Goal: Task Accomplishment & Management: Use online tool/utility

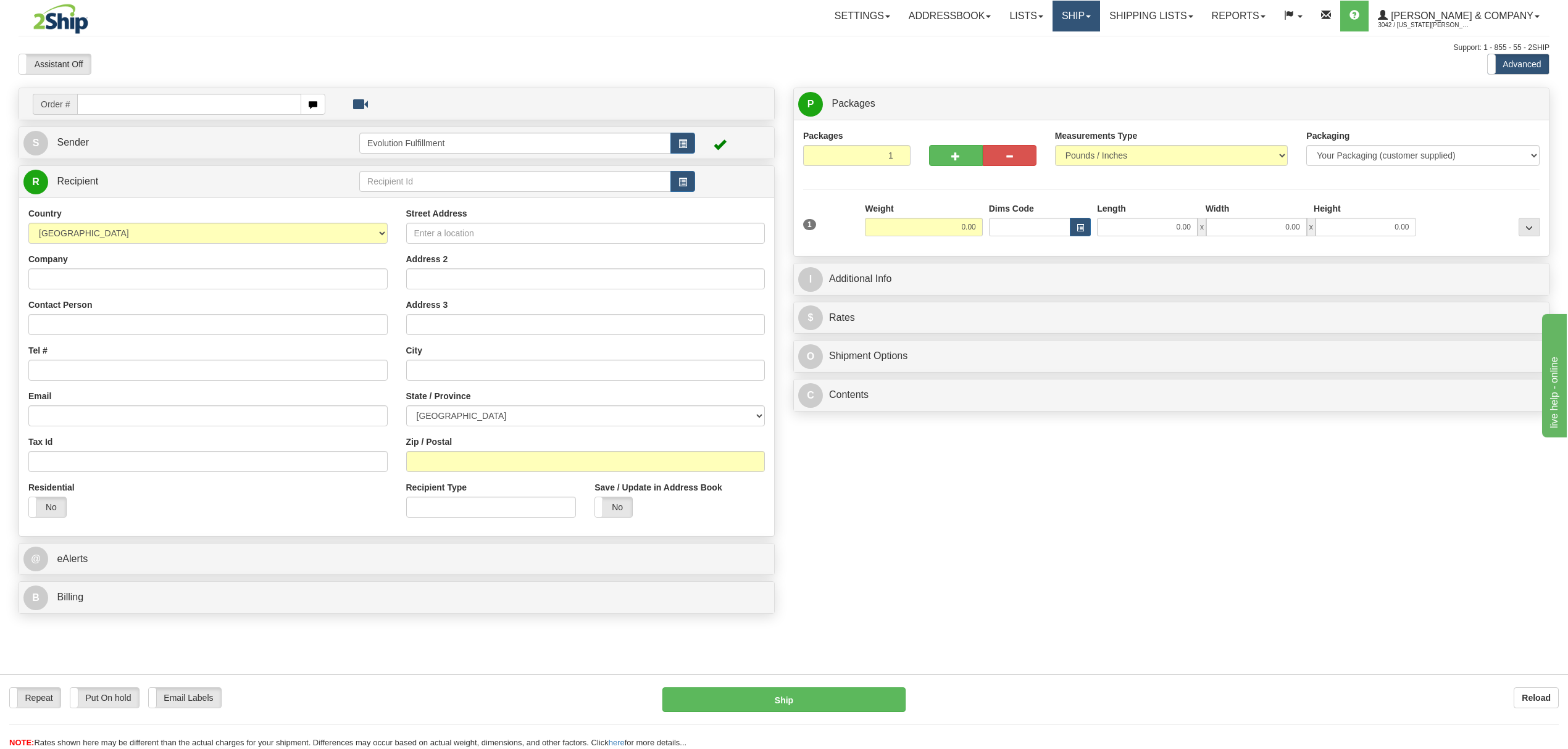
click at [1100, 25] on link "Ship" at bounding box center [1075, 16] width 47 height 31
click at [1087, 60] on span "OnHold / Order Queue" at bounding box center [1044, 59] width 87 height 10
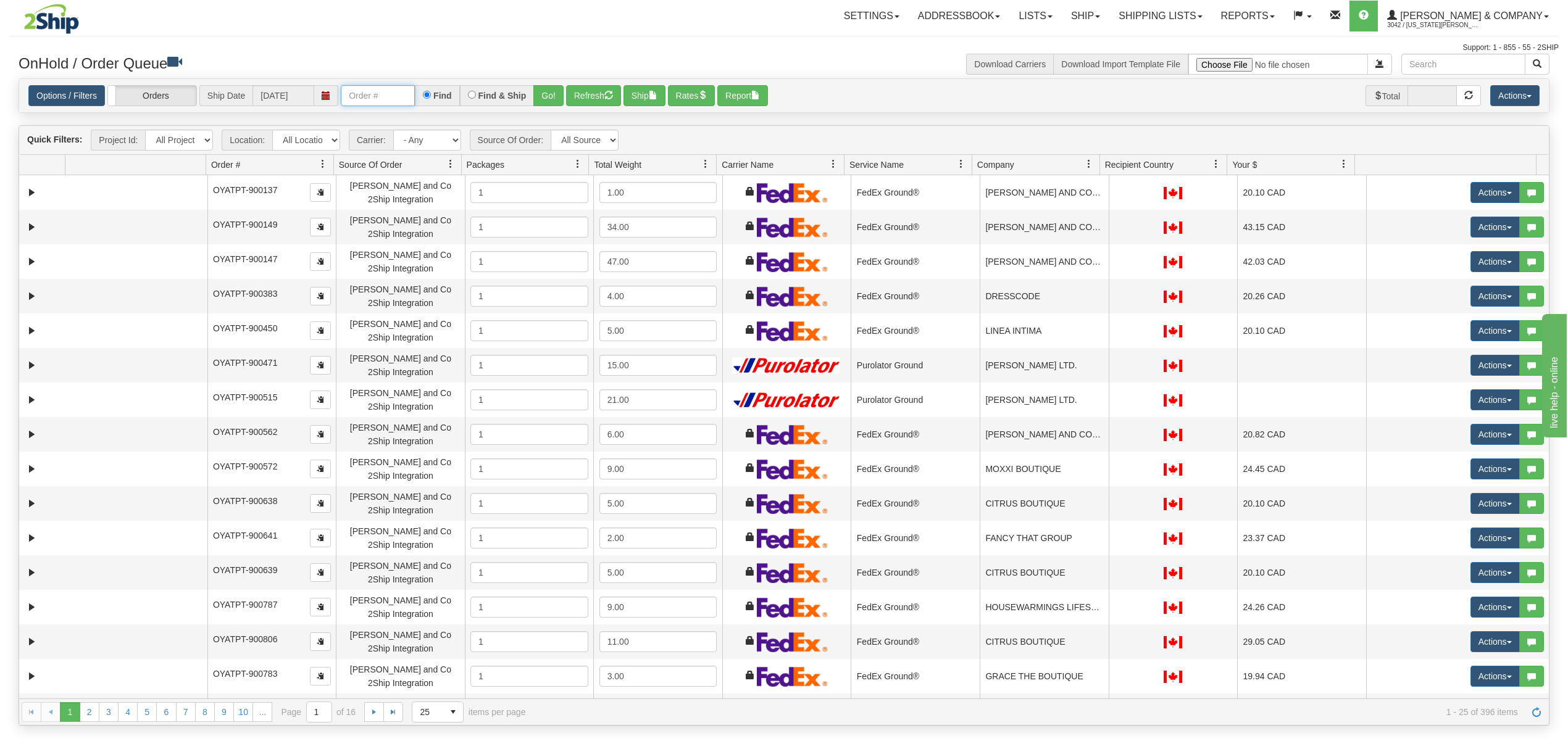
click at [391, 102] on input "text" at bounding box center [378, 96] width 74 height 21
type input "OYATPT-902836"
click at [541, 92] on button "Go!" at bounding box center [548, 96] width 30 height 21
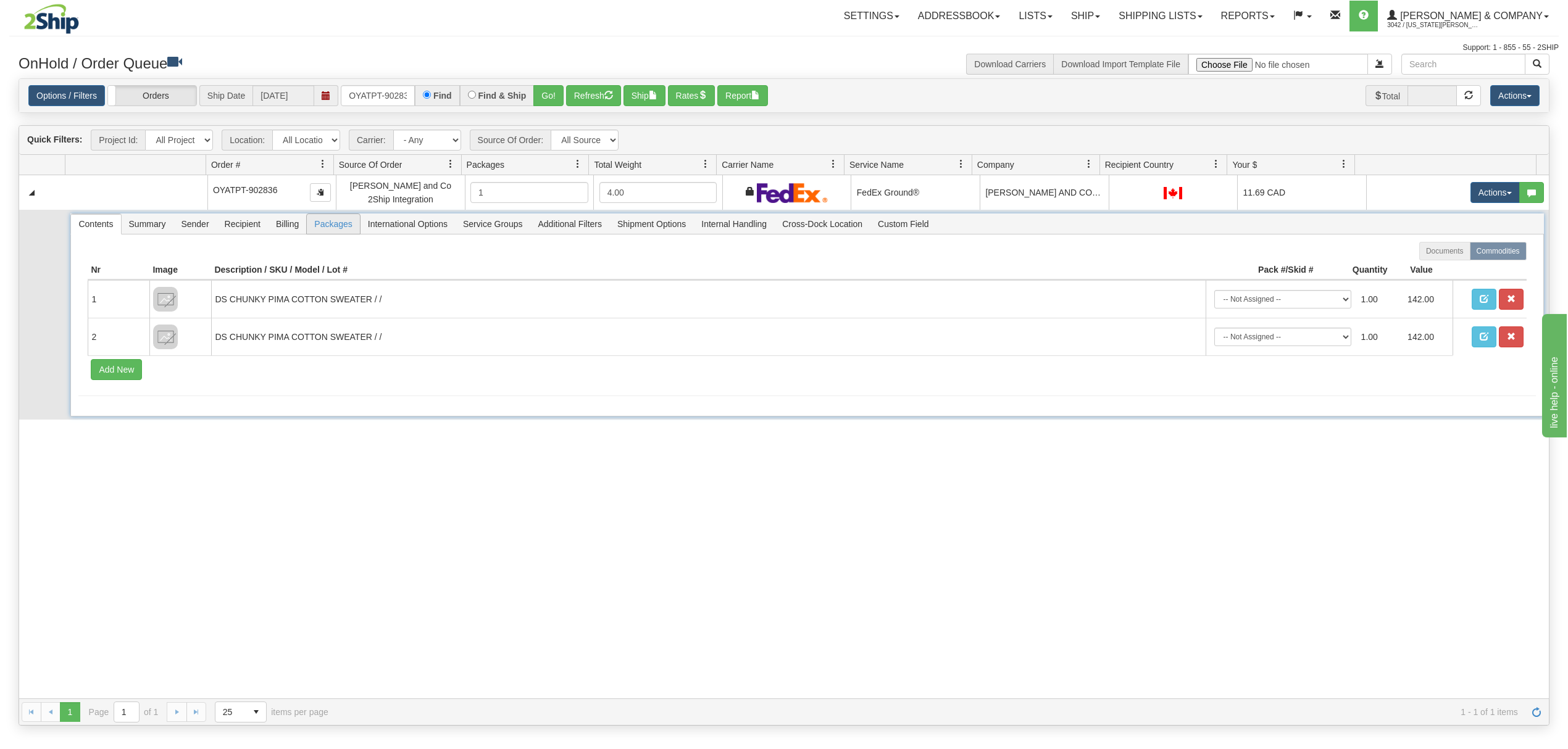
click at [334, 227] on span "Packages" at bounding box center [333, 224] width 53 height 20
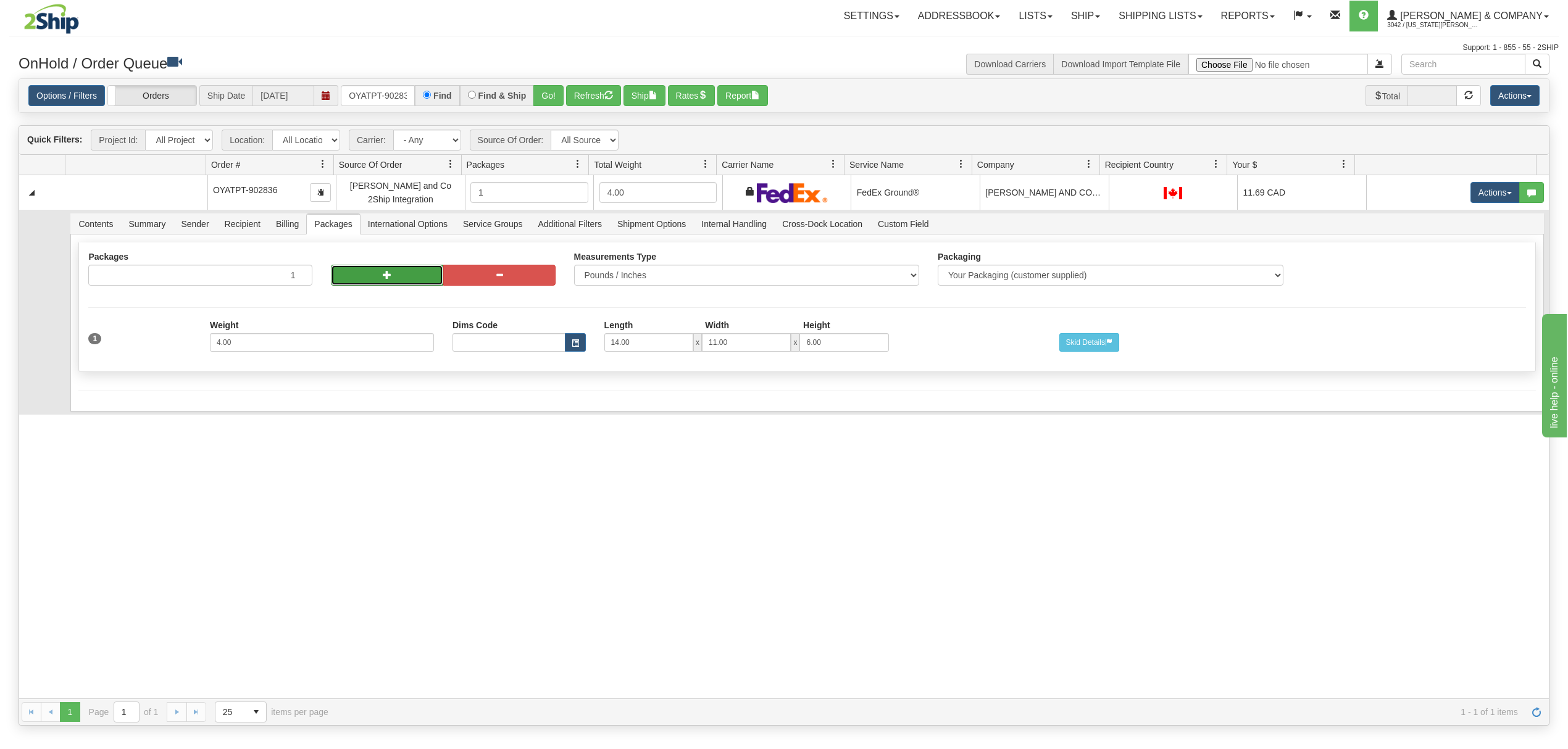
click at [333, 277] on button "button" at bounding box center [387, 275] width 112 height 21
radio input "true"
type input "2"
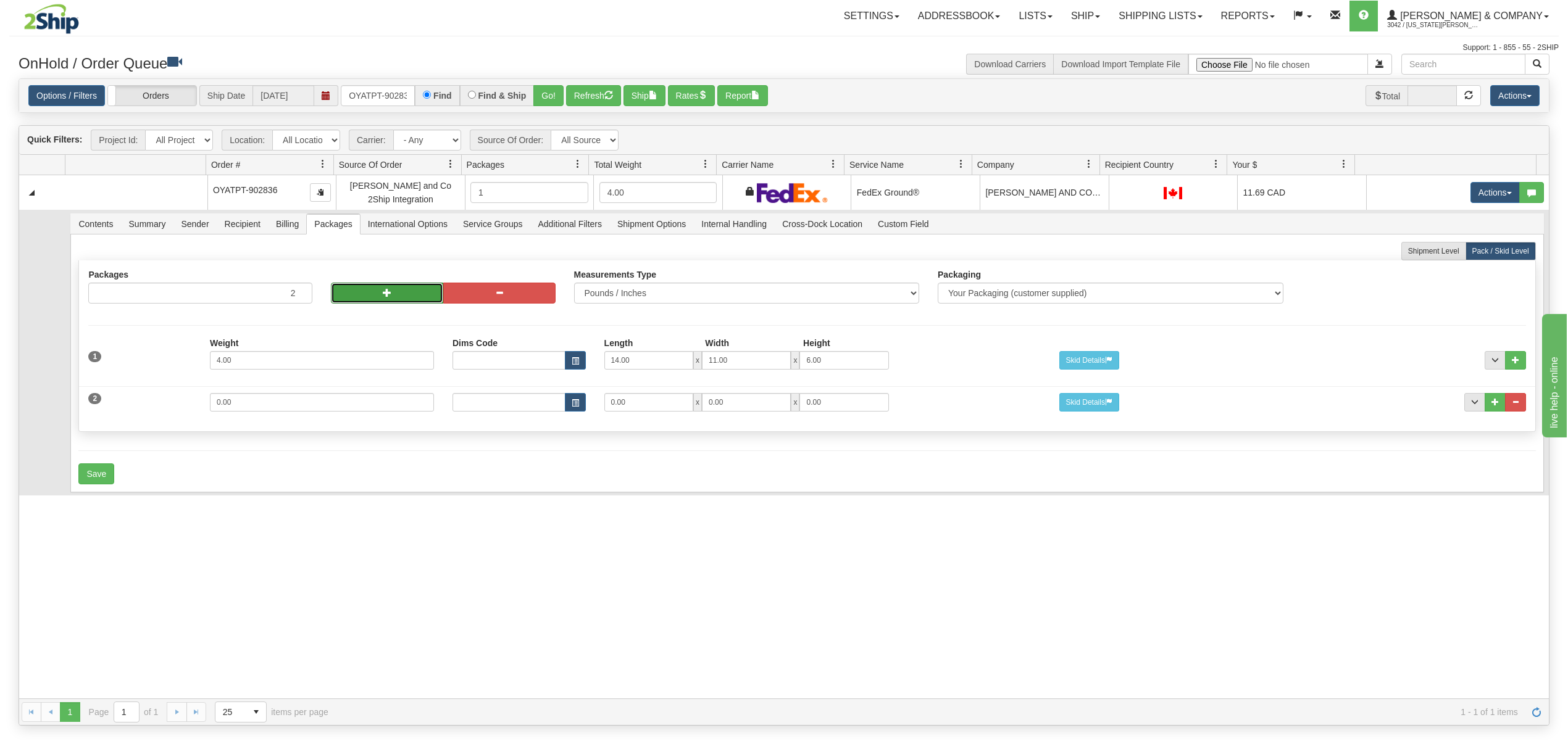
click at [342, 297] on button "button" at bounding box center [387, 293] width 112 height 21
type input "3"
click at [342, 297] on button "button" at bounding box center [387, 293] width 112 height 21
type input "4"
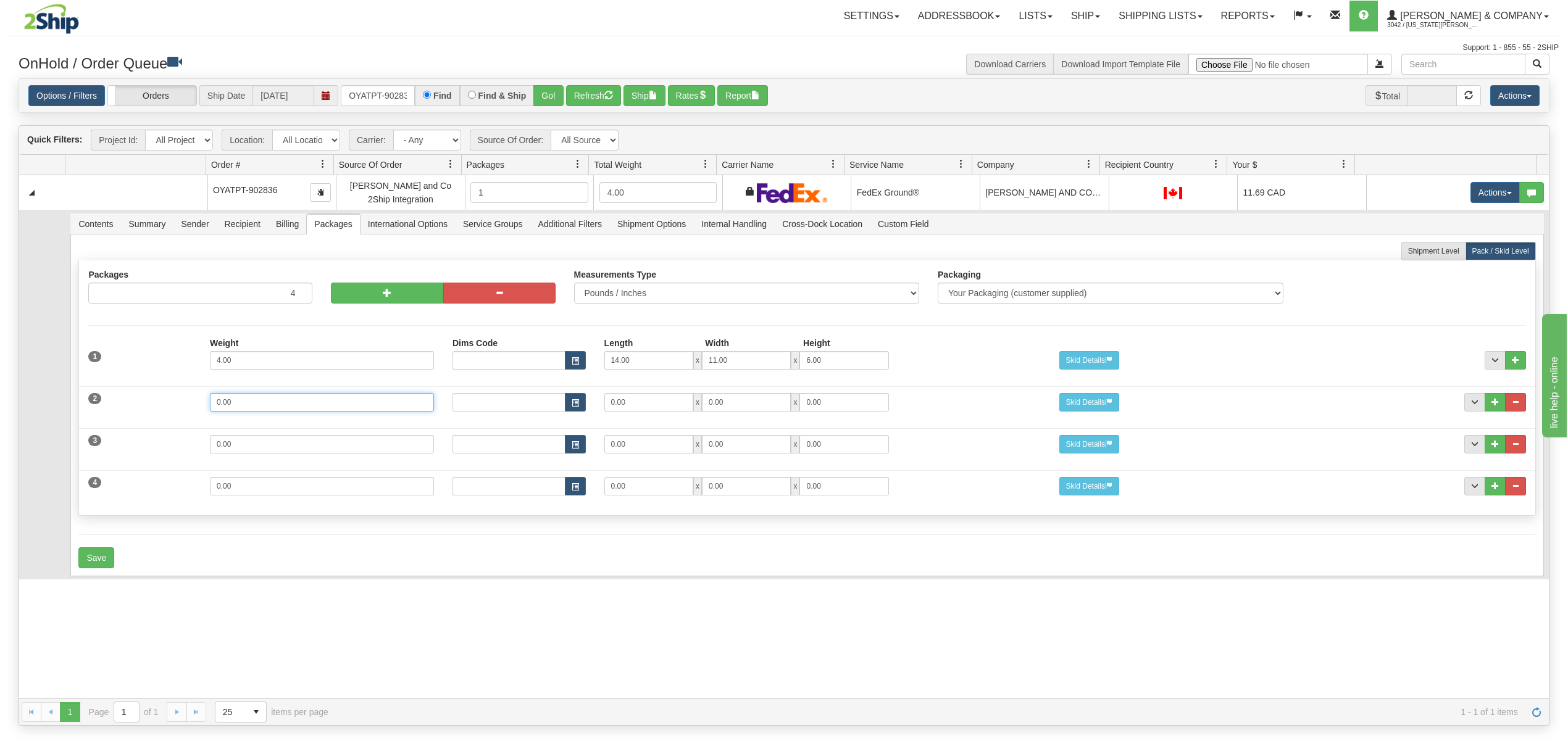
drag, startPoint x: 238, startPoint y: 414, endPoint x: 65, endPoint y: 414, distance: 173.0
click at [65, 414] on td "Contents Summary Sender Recipient Billing Packages International Options Servic…" at bounding box center [807, 395] width 1483 height 370
type input "4"
type input "15"
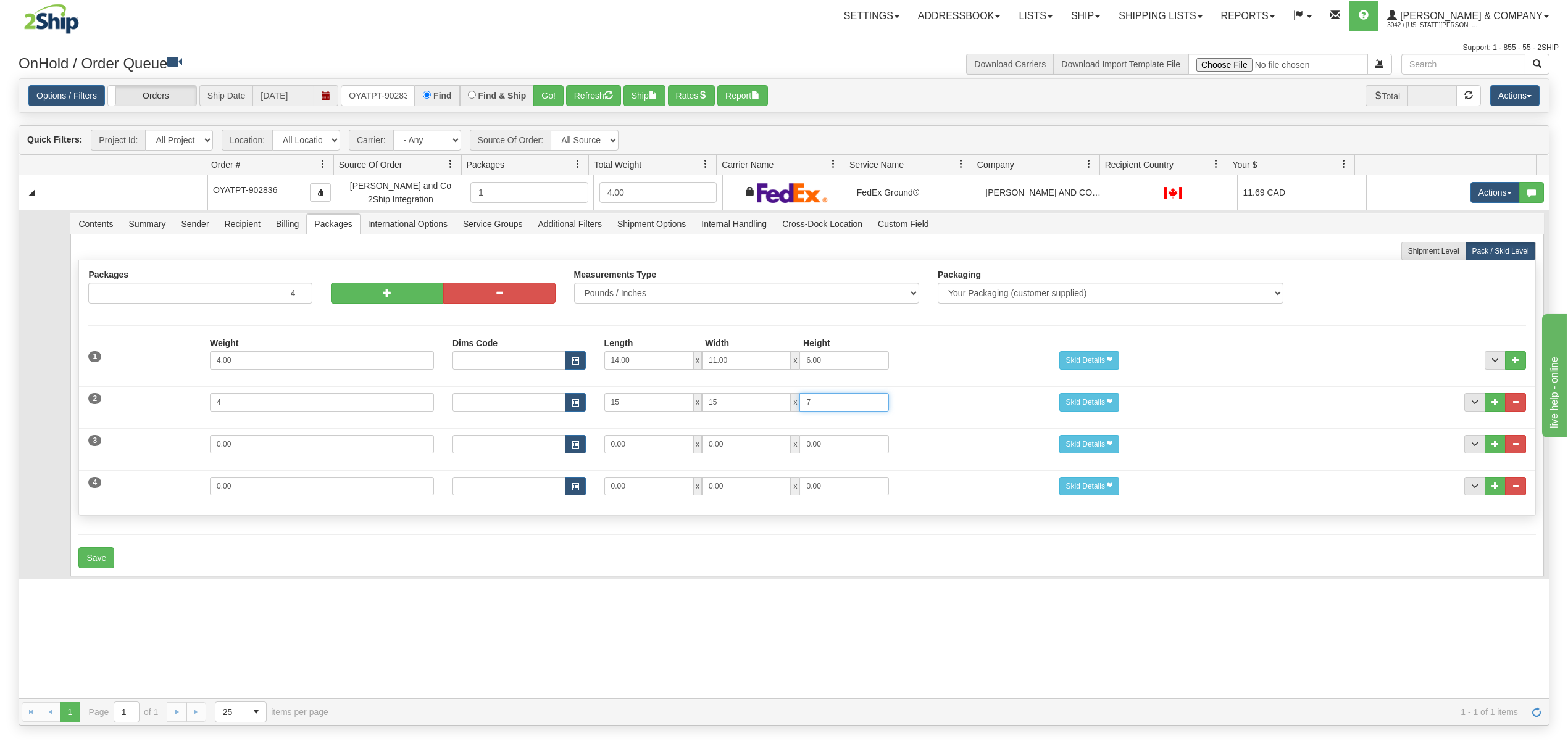
type input "7"
drag, startPoint x: 274, startPoint y: 450, endPoint x: 129, endPoint y: 469, distance: 146.2
click at [125, 463] on div "3 Weight 0.00 Dims Code Length Width Height 0.00 x 0.00 x" at bounding box center [806, 442] width 1455 height 41
type input "3"
type input "16"
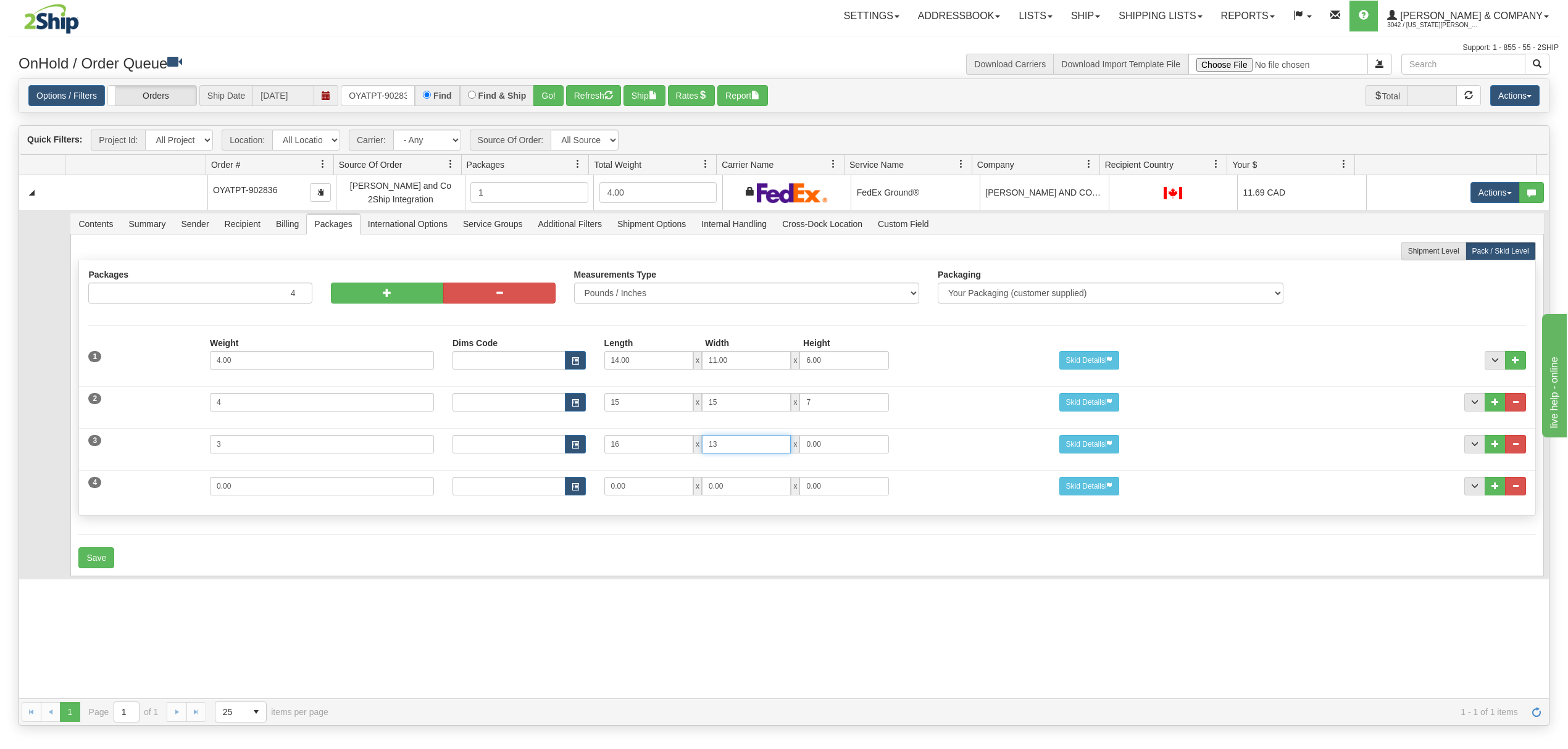
type input "13"
type input "5"
drag, startPoint x: 247, startPoint y: 491, endPoint x: 112, endPoint y: 511, distance: 136.5
click at [112, 505] on div "4 Weight 0.00 Dims Code Length Width Height 0.00 x 0.00 x" at bounding box center [806, 484] width 1455 height 41
type input "2"
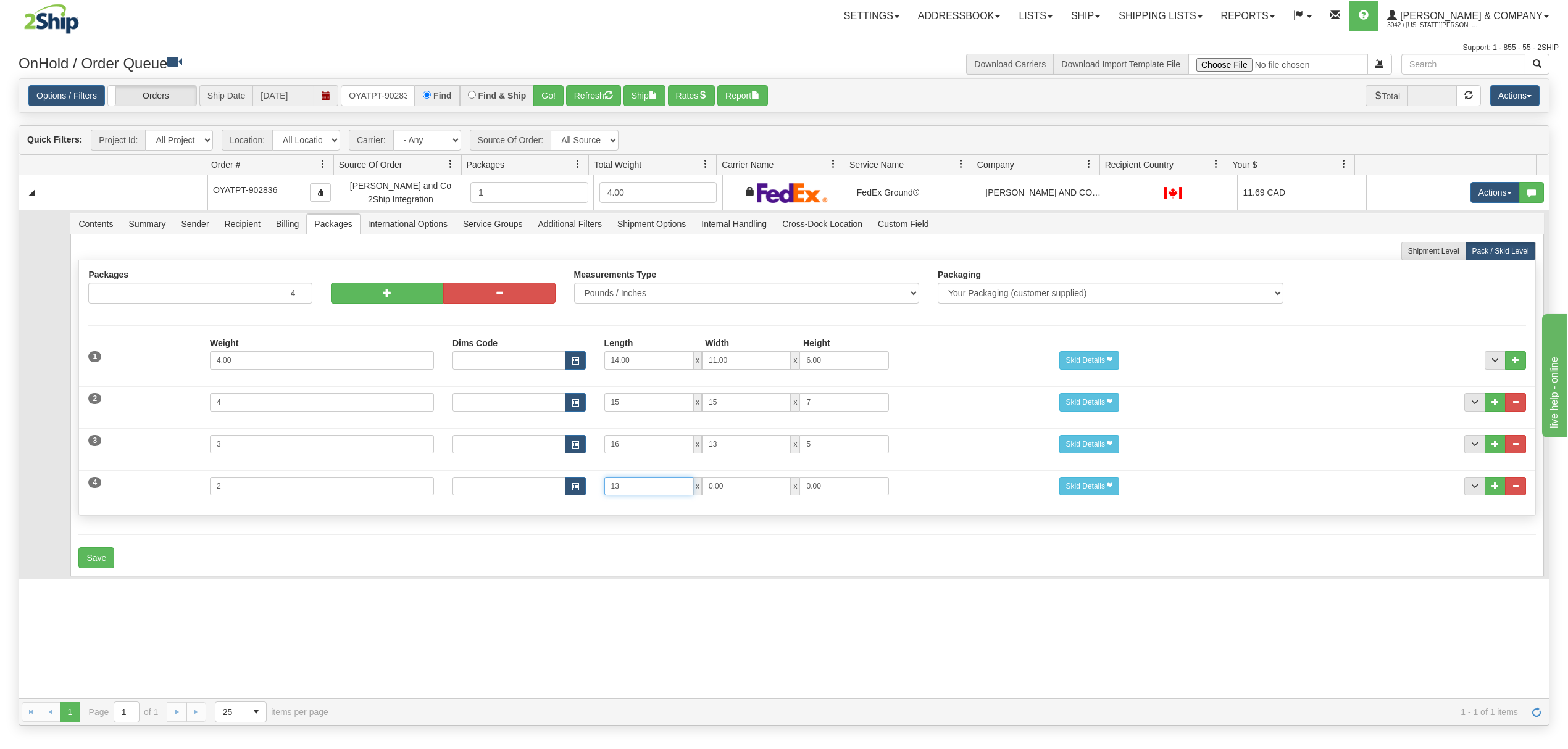
type input "13"
type input "10"
type input "4"
click at [95, 566] on button "Save" at bounding box center [96, 558] width 36 height 21
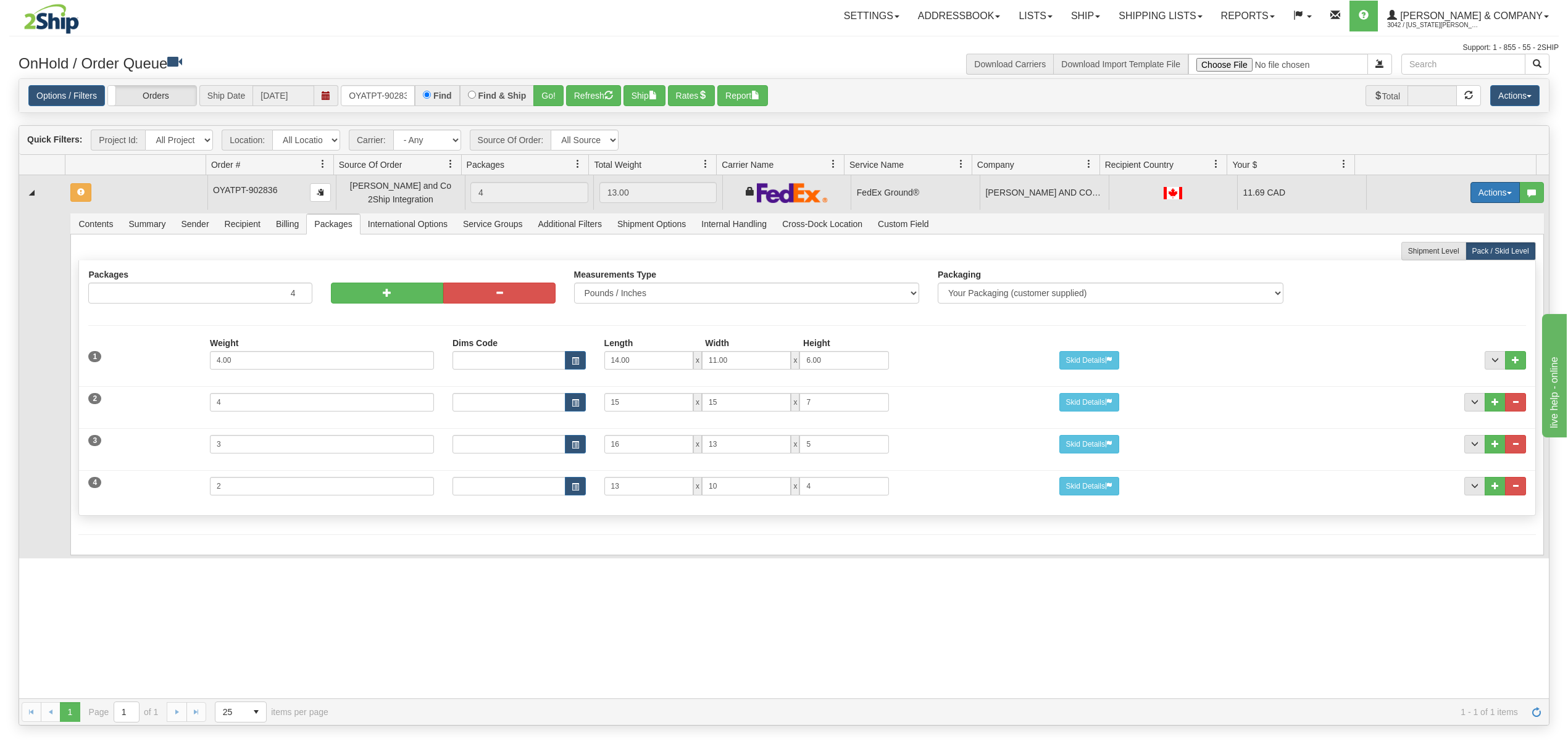
click at [1470, 196] on button "Actions" at bounding box center [1495, 193] width 50 height 21
click at [1447, 232] on span "Refresh Rates" at bounding box center [1464, 232] width 64 height 10
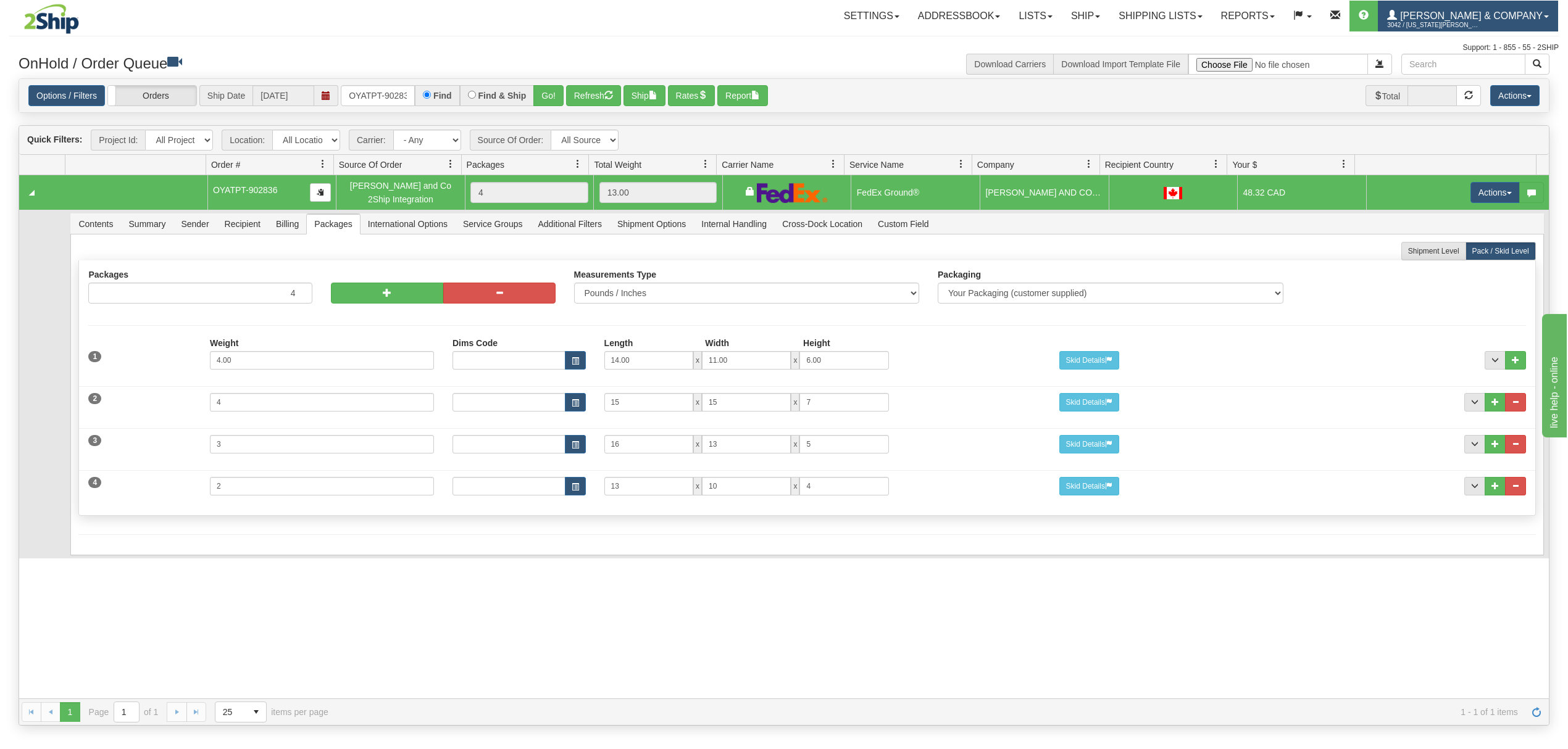
click at [1479, 21] on span "3042 / Montana Yates" at bounding box center [1433, 25] width 93 height 12
click at [1494, 72] on link "LOG OUT" at bounding box center [1495, 74] width 125 height 16
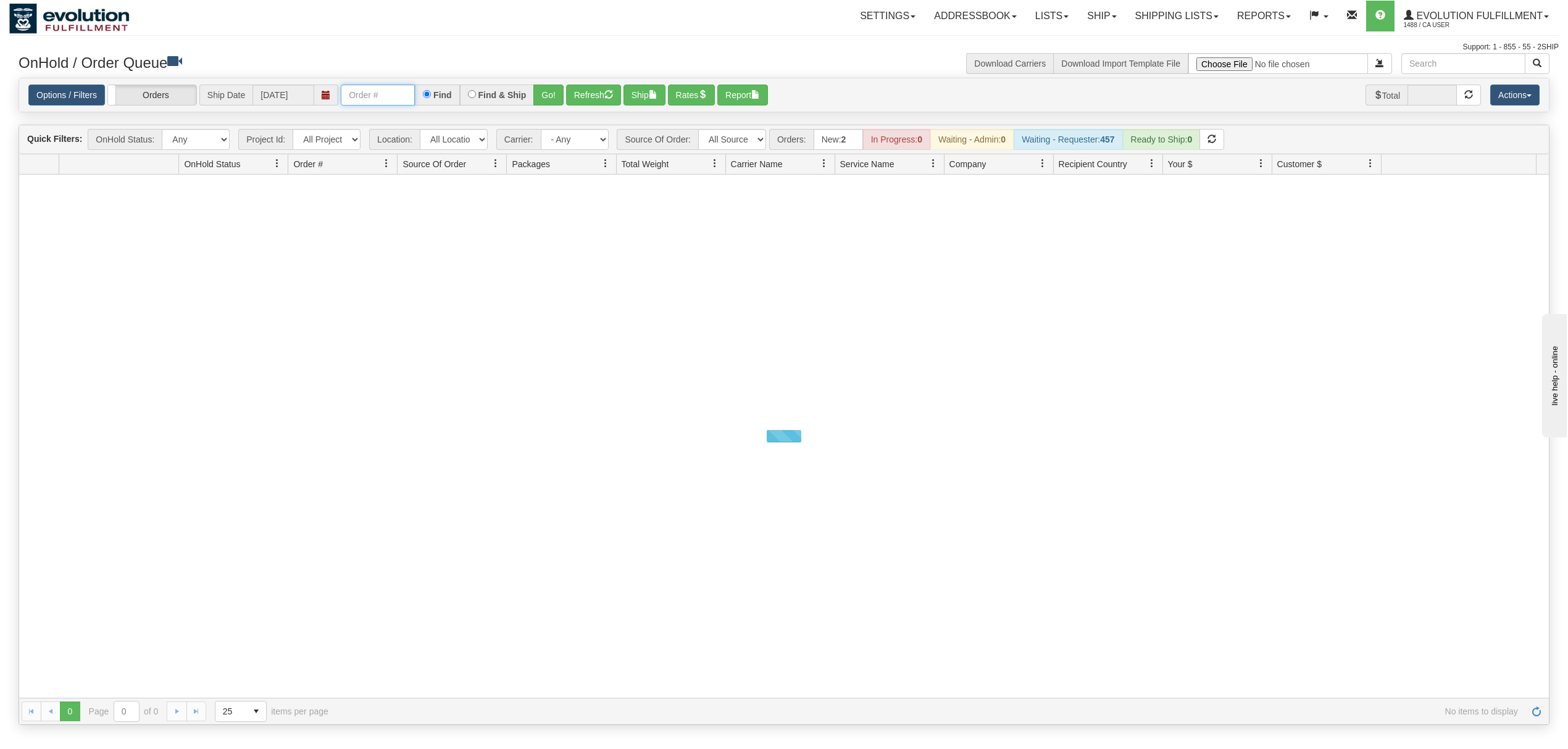
click at [393, 99] on input "text" at bounding box center [378, 95] width 74 height 21
